Goal: Information Seeking & Learning: Understand process/instructions

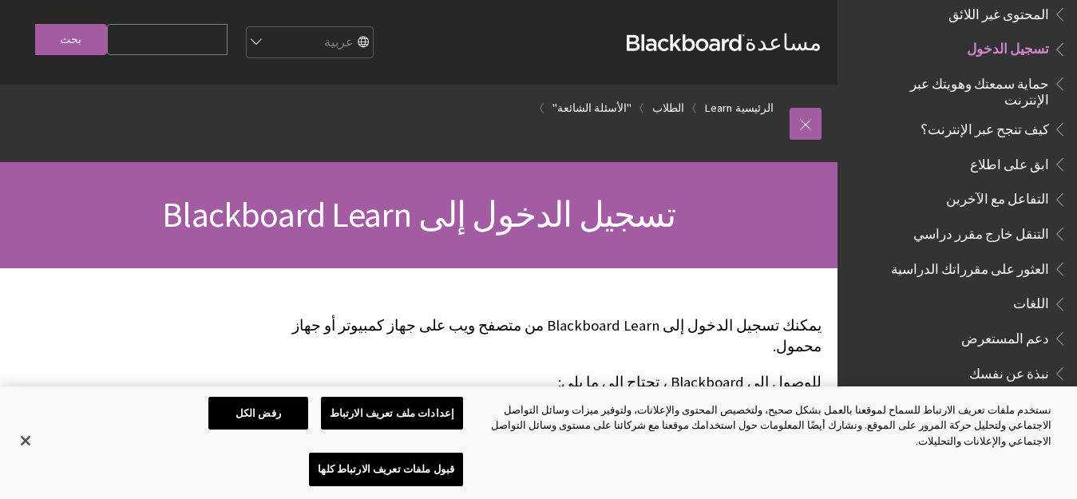
click at [1002, 36] on span "تسجيل الدخول" at bounding box center [1008, 47] width 82 height 22
click at [671, 101] on link "الطلاب" at bounding box center [668, 108] width 32 height 20
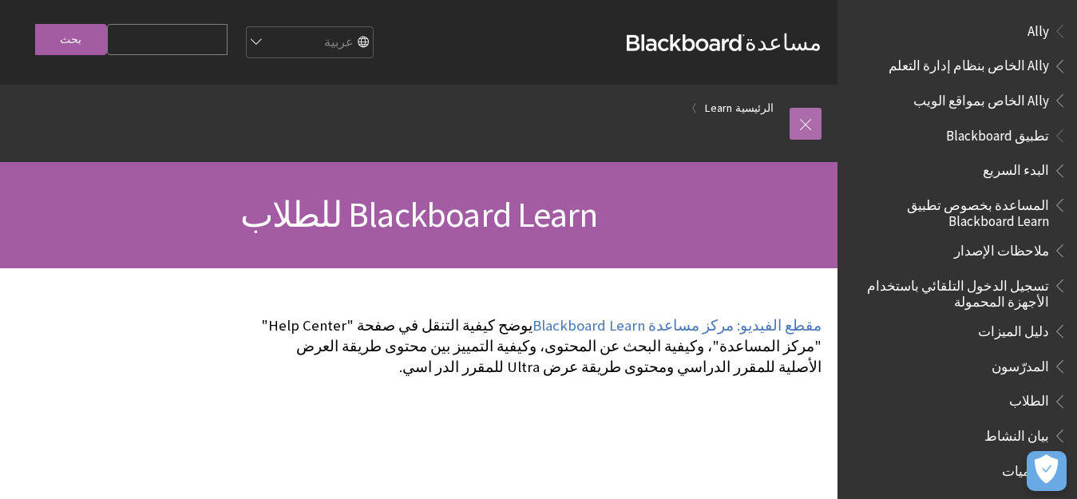
click at [806, 118] on link at bounding box center [805, 124] width 32 height 32
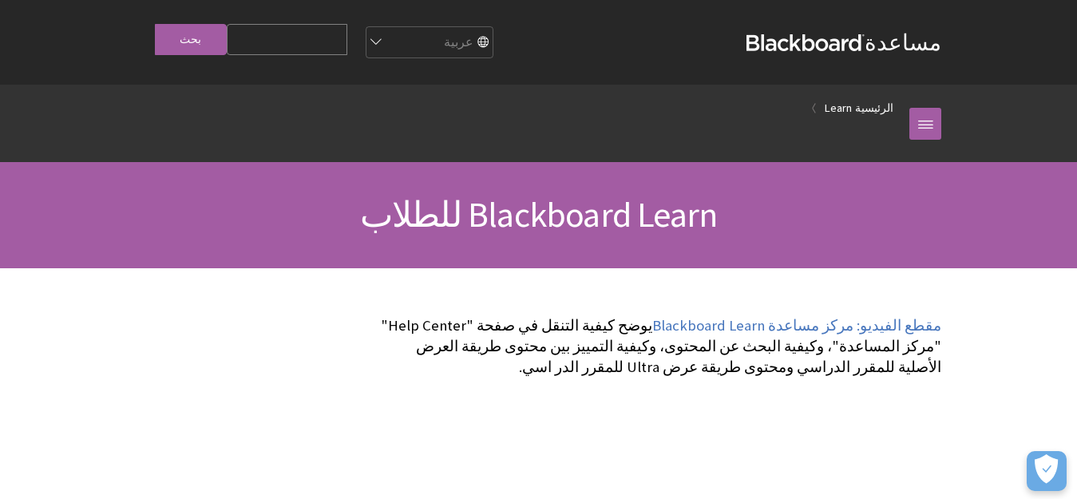
click at [836, 110] on li "Learn" at bounding box center [831, 108] width 41 height 20
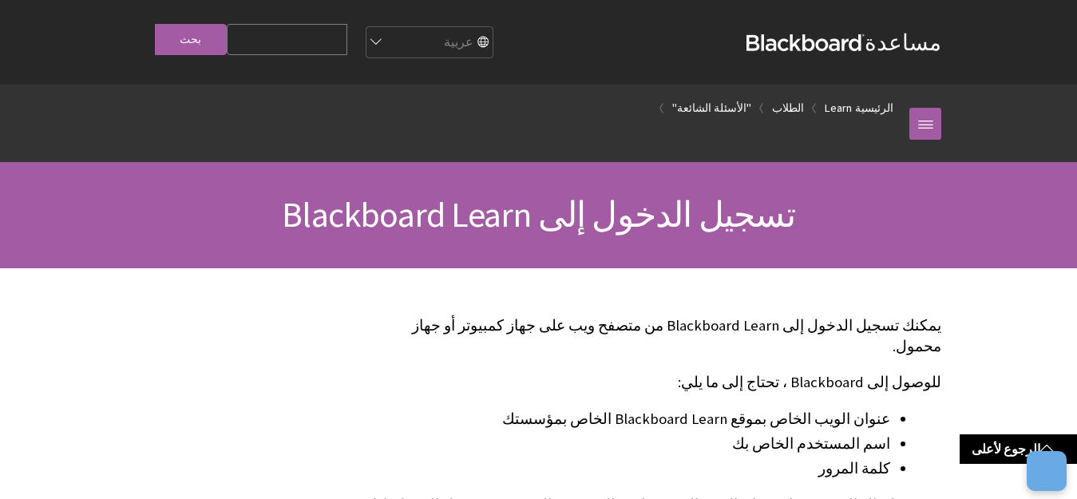
scroll to position [479, 0]
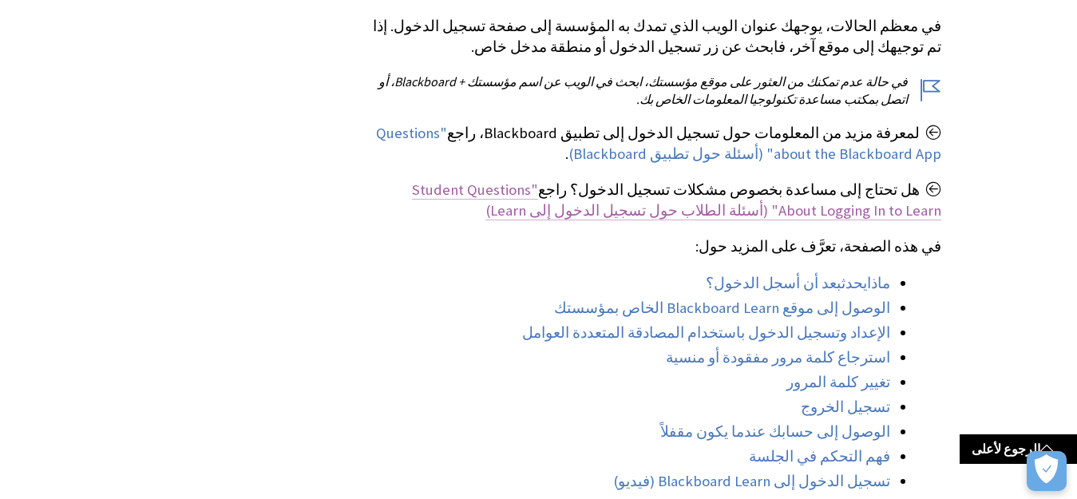
click at [718, 191] on span ""Student Questions About Logging In to Learn" (أسئلة الطلاب حول تسجيل الدخول إل…" at bounding box center [676, 199] width 529 height 39
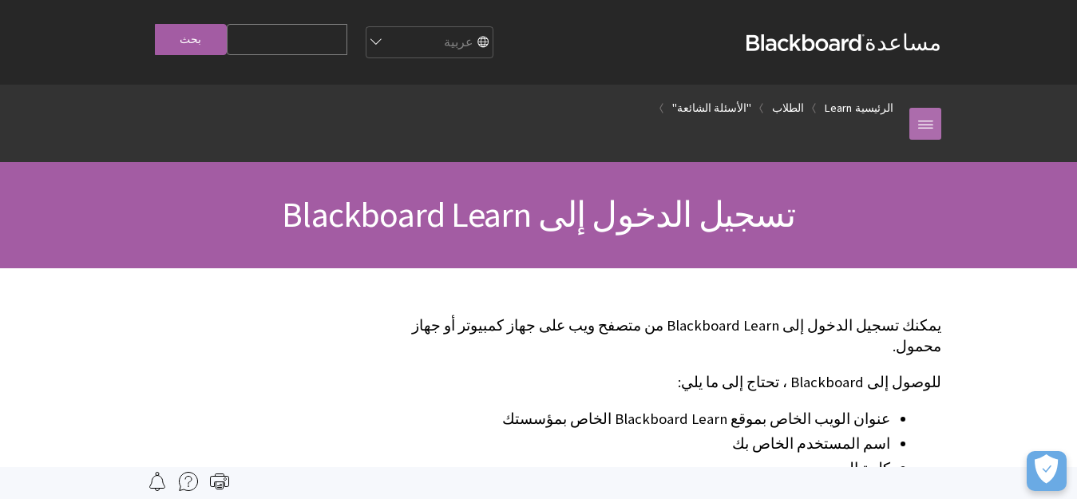
click at [928, 130] on link at bounding box center [925, 124] width 32 height 32
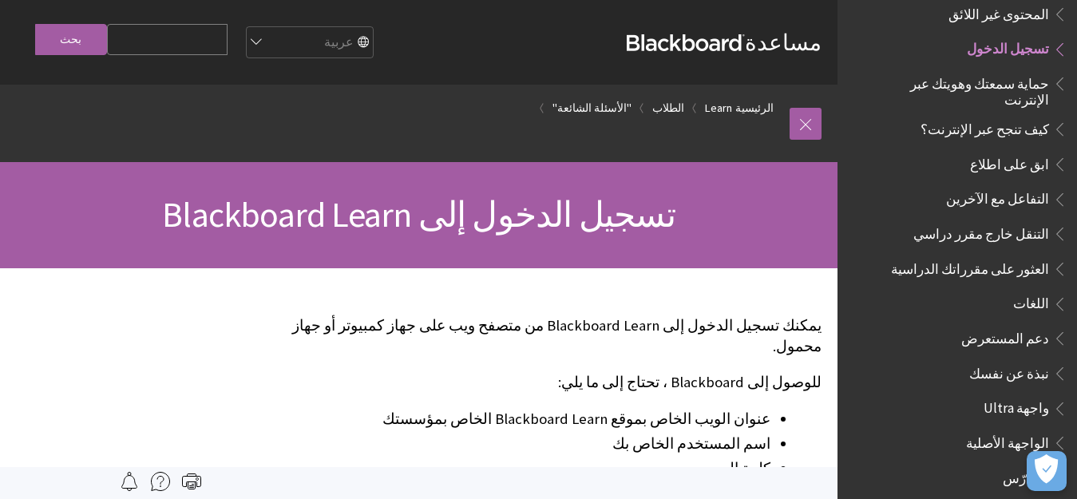
click at [1023, 36] on span "تسجيل الدخول" at bounding box center [1008, 47] width 82 height 22
